Goal: Task Accomplishment & Management: Manage account settings

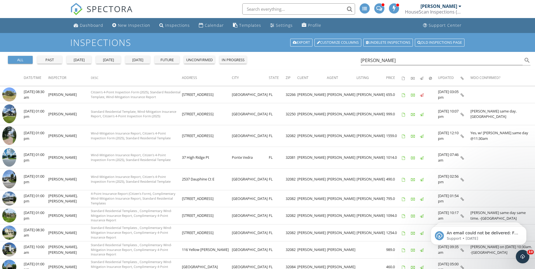
click at [110, 10] on span "SPECTORA" at bounding box center [110, 9] width 46 height 12
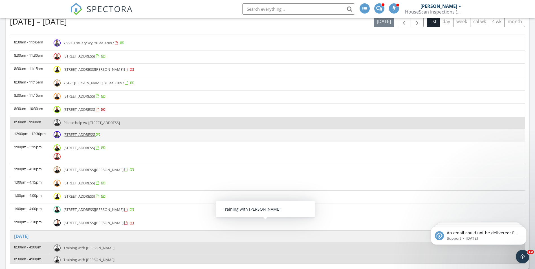
scroll to position [56, 0]
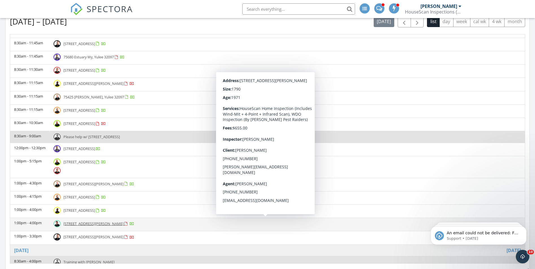
click at [43, 224] on td "1:00pm - 4:00pm" at bounding box center [30, 224] width 40 height 13
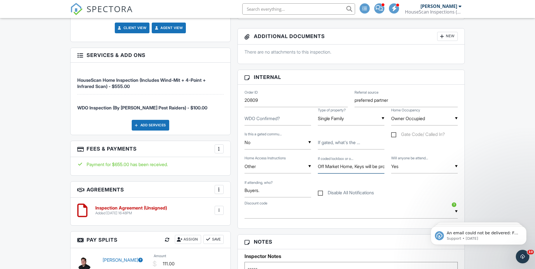
scroll to position [0, 37]
drag, startPoint x: 414, startPoint y: 176, endPoint x: 447, endPoint y: 180, distance: 33.6
click at [447, 180] on div "Order ID 20809 Referral source preferred partner WDO Confirmed? ▼ Single Family…" at bounding box center [351, 157] width 227 height 144
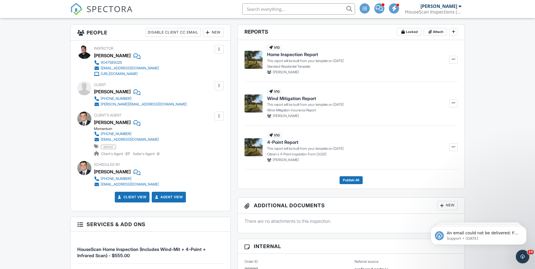
scroll to position [0, 0]
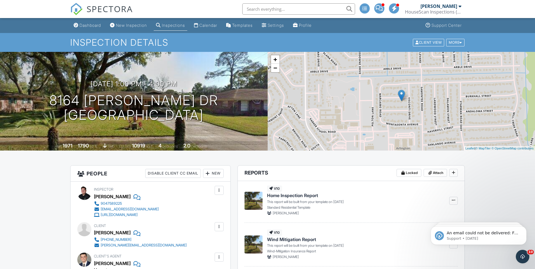
click at [105, 10] on span "SPECTORA" at bounding box center [110, 9] width 46 height 12
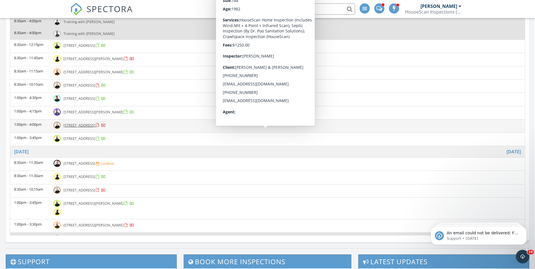
scroll to position [386, 0]
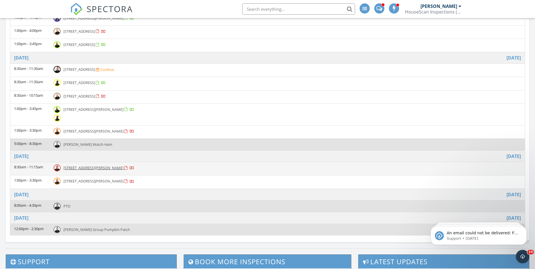
click at [34, 170] on td "8:30am - 11:15am" at bounding box center [30, 168] width 40 height 13
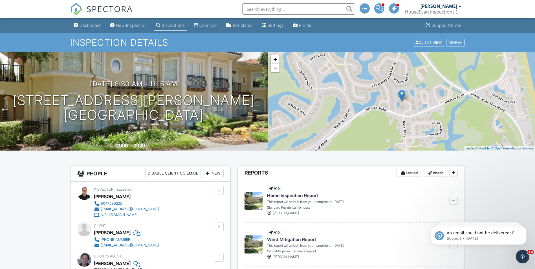
click at [107, 13] on span "SPECTORA" at bounding box center [110, 9] width 46 height 12
